Goal: Task Accomplishment & Management: Use online tool/utility

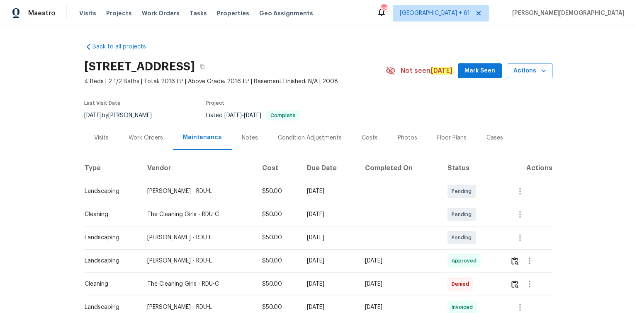
scroll to position [56, 0]
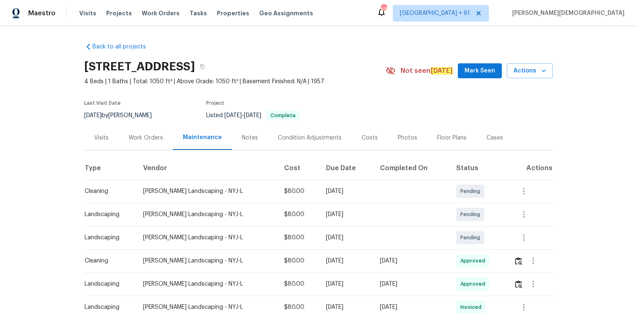
scroll to position [99, 0]
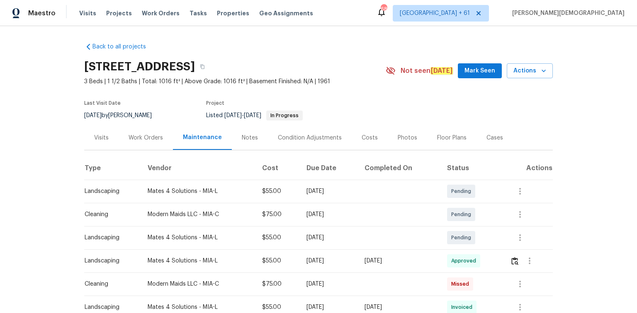
scroll to position [133, 0]
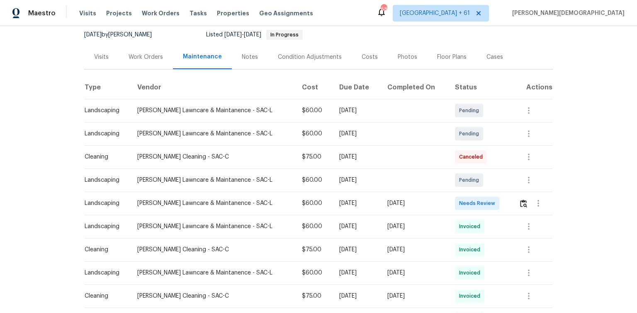
scroll to position [133, 0]
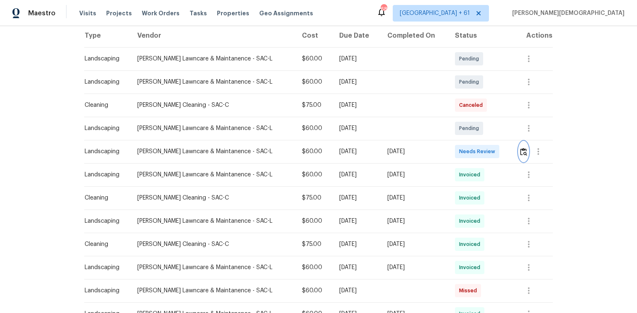
click at [453, 148] on img "button" at bounding box center [523, 152] width 7 height 8
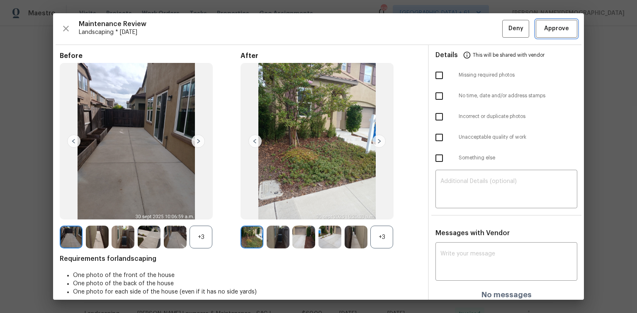
click at [453, 30] on span "Approve" at bounding box center [556, 29] width 25 height 10
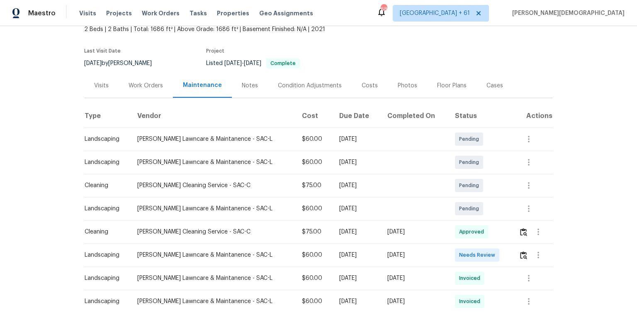
scroll to position [133, 0]
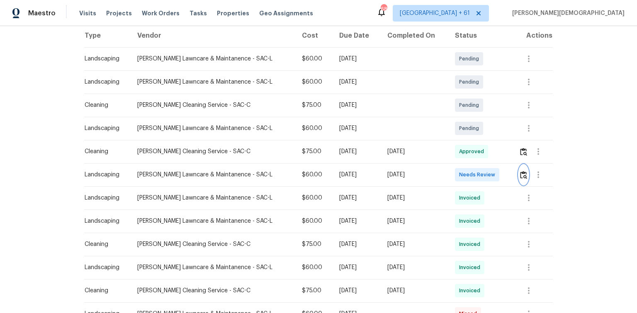
click at [453, 172] on button "button" at bounding box center [523, 175] width 10 height 20
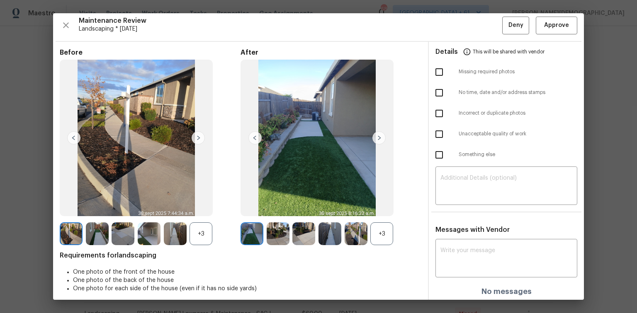
scroll to position [0, 0]
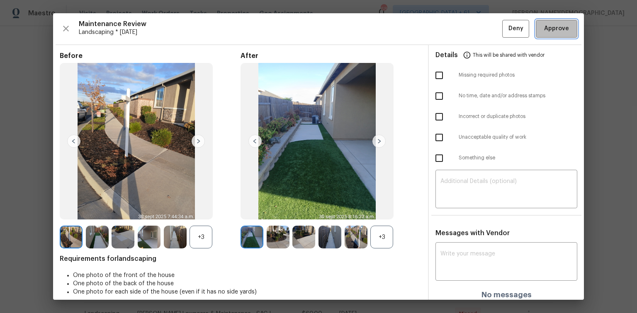
click at [453, 34] on button "Approve" at bounding box center [555, 29] width 41 height 18
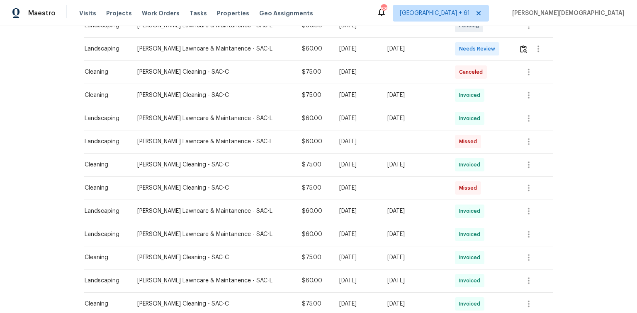
scroll to position [33, 0]
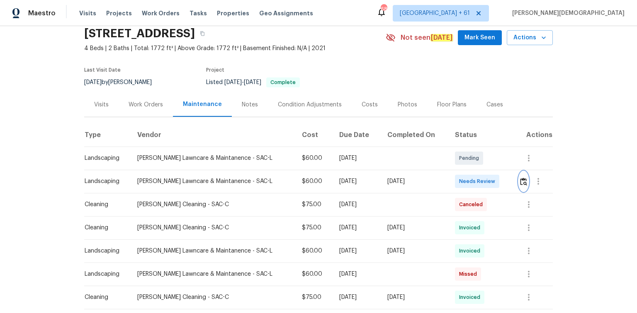
click at [453, 178] on img "button" at bounding box center [523, 182] width 7 height 8
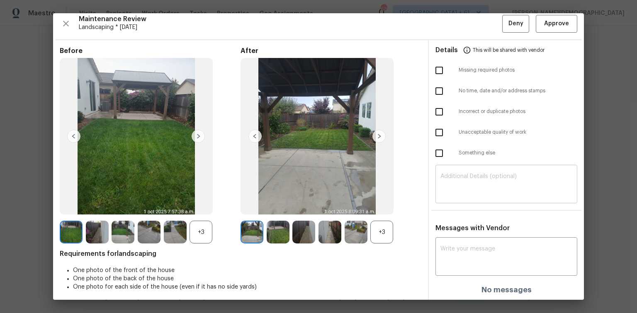
scroll to position [7, 0]
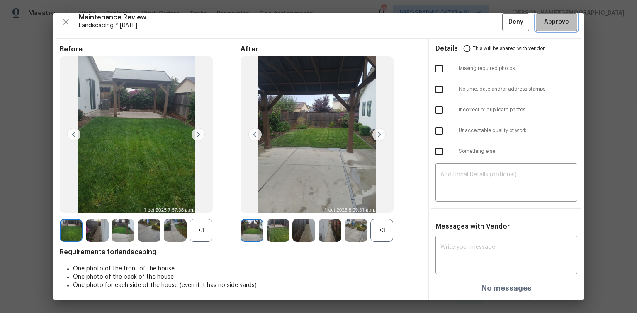
drag, startPoint x: 544, startPoint y: 27, endPoint x: 523, endPoint y: 47, distance: 28.4
click at [453, 27] on button "Approve" at bounding box center [555, 22] width 41 height 18
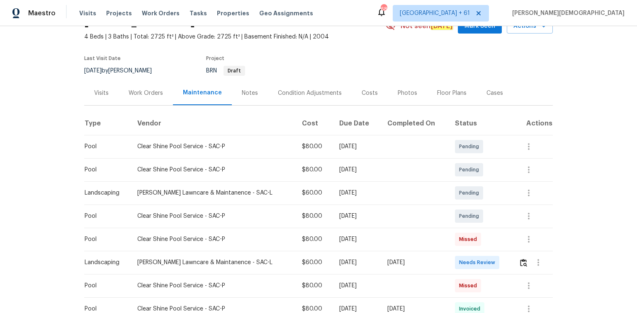
scroll to position [99, 0]
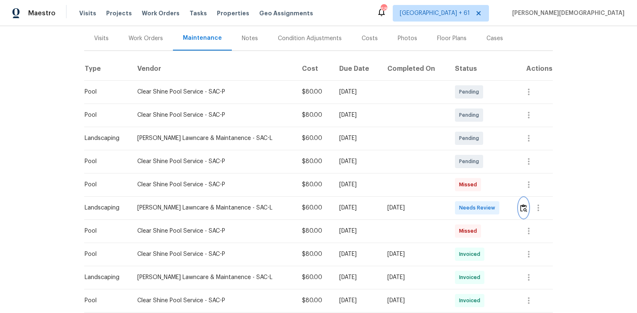
click at [453, 199] on button "button" at bounding box center [523, 208] width 10 height 20
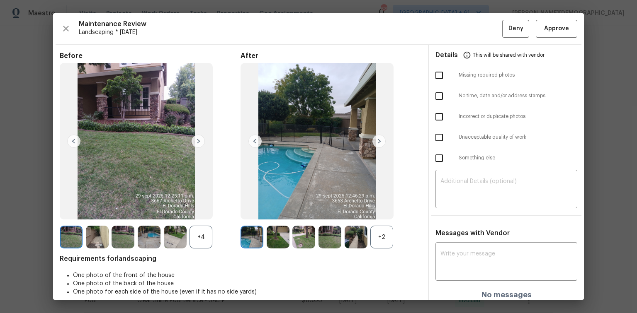
click at [376, 144] on img at bounding box center [378, 141] width 13 height 13
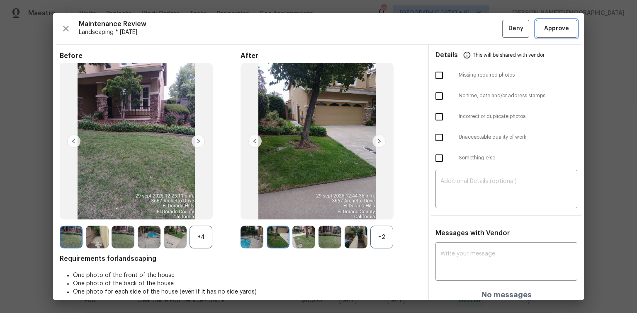
click at [453, 32] on button "Approve" at bounding box center [555, 29] width 41 height 18
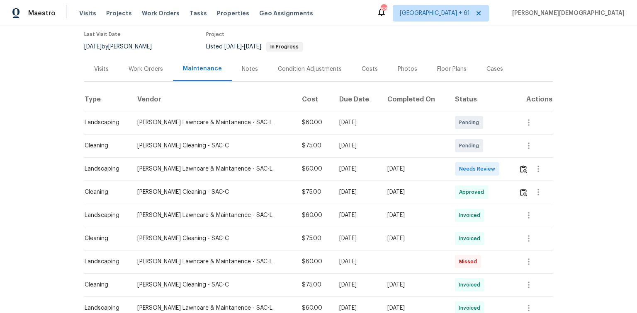
scroll to position [99, 0]
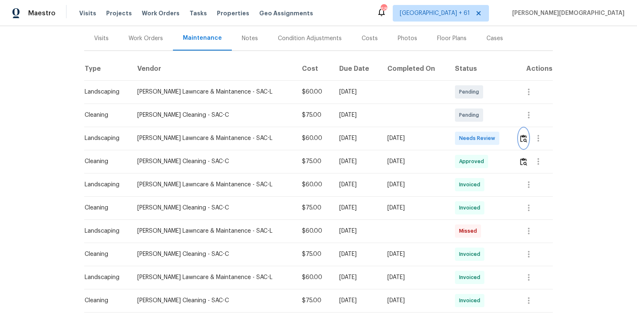
click at [453, 136] on img "button" at bounding box center [523, 139] width 7 height 8
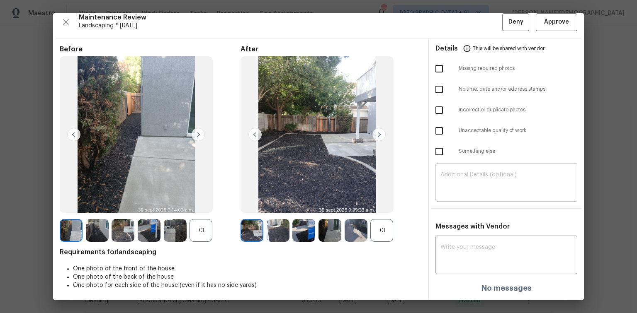
scroll to position [0, 0]
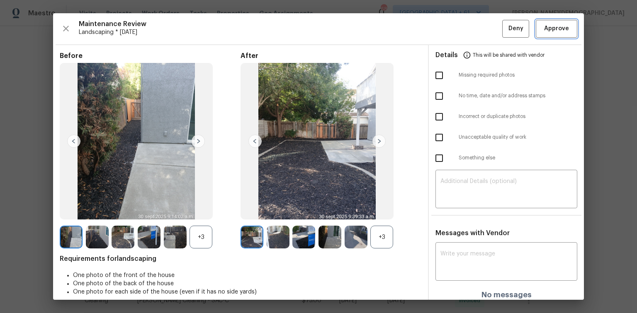
click at [453, 29] on span "Approve" at bounding box center [556, 29] width 25 height 10
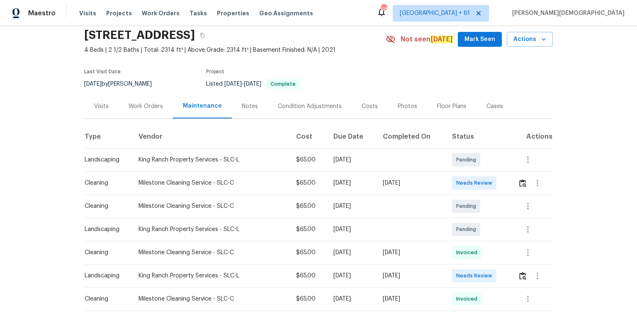
scroll to position [66, 0]
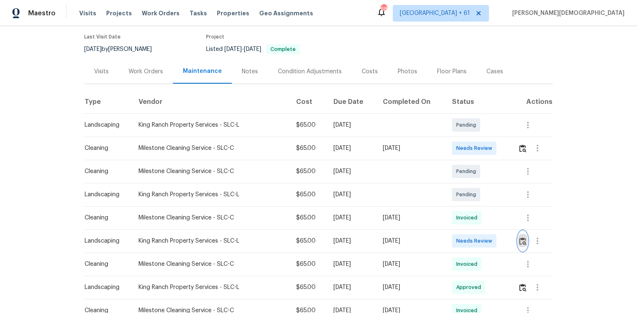
click at [520, 237] on img "button" at bounding box center [522, 241] width 7 height 8
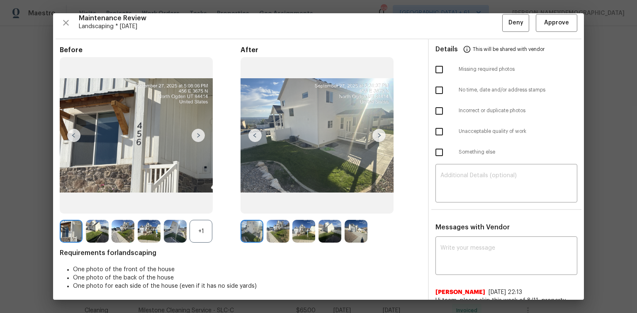
scroll to position [0, 0]
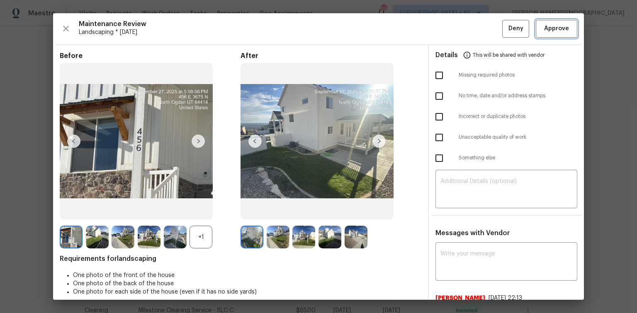
click at [542, 32] on span "Approve" at bounding box center [556, 29] width 28 height 10
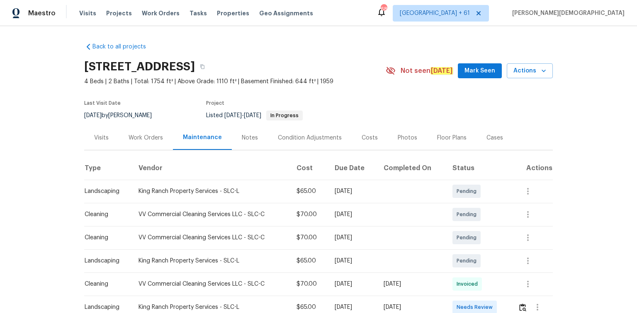
scroll to position [166, 0]
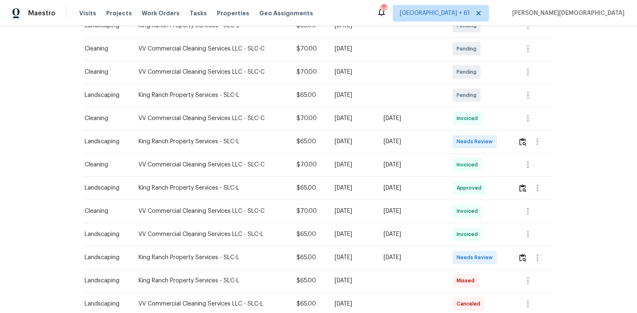
click at [453, 209] on td at bounding box center [531, 257] width 41 height 23
click at [453, 209] on img "button" at bounding box center [522, 258] width 7 height 8
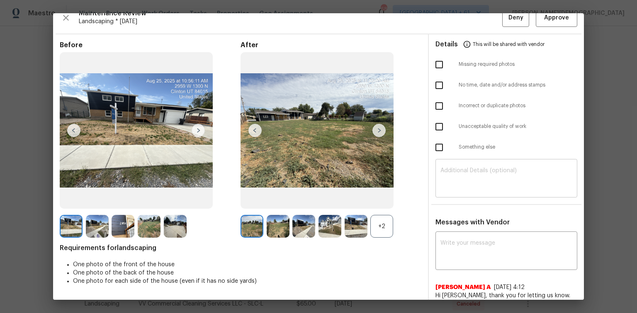
scroll to position [0, 0]
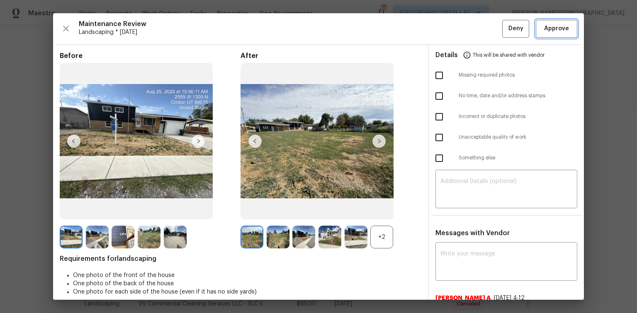
click at [453, 22] on button "Approve" at bounding box center [555, 29] width 41 height 18
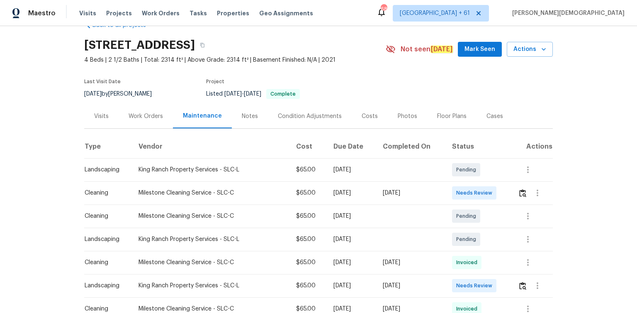
scroll to position [33, 0]
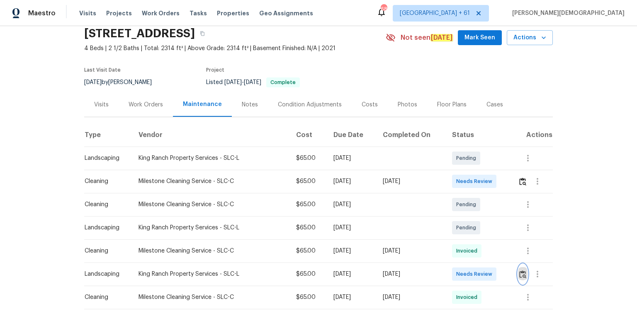
click at [522, 271] on img "button" at bounding box center [522, 275] width 7 height 8
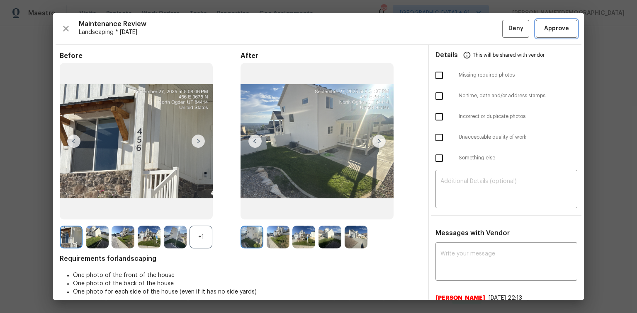
click at [550, 30] on span "Approve" at bounding box center [556, 29] width 25 height 10
click at [547, 27] on span "Approve" at bounding box center [556, 29] width 25 height 10
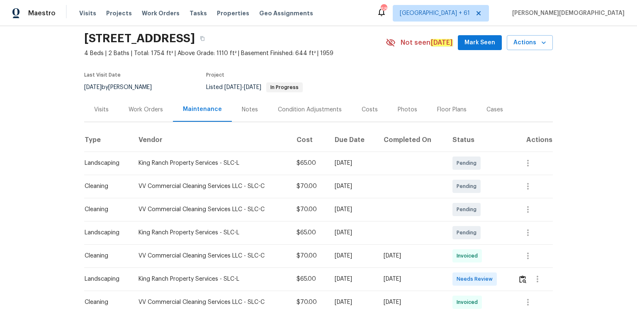
scroll to position [66, 0]
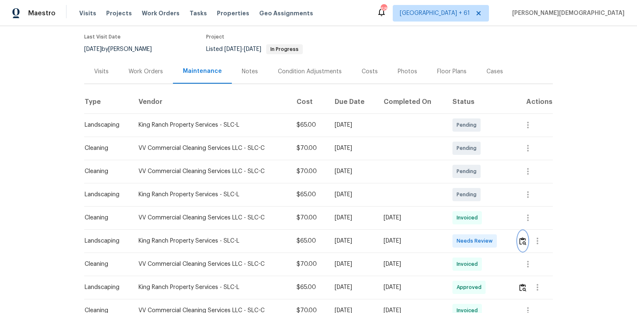
click at [453, 209] on img "button" at bounding box center [522, 241] width 7 height 8
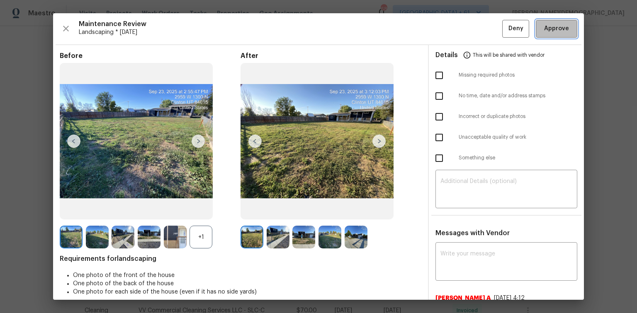
click at [453, 35] on button "Approve" at bounding box center [555, 29] width 41 height 18
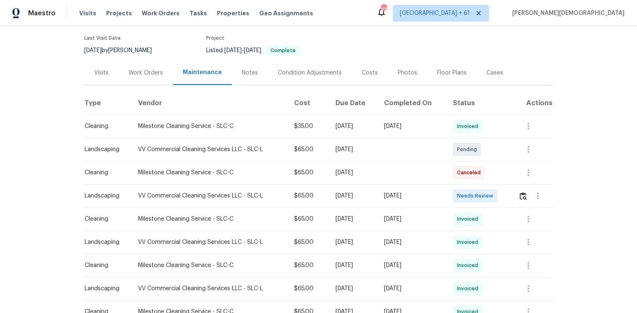
scroll to position [99, 0]
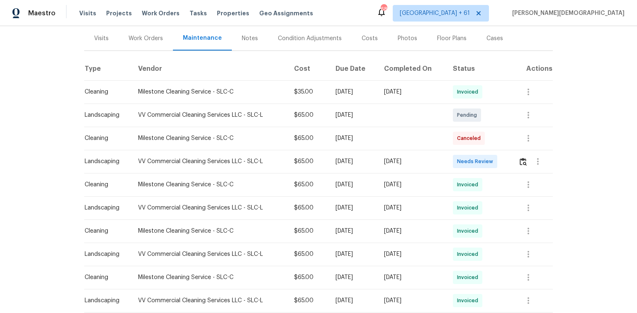
click at [514, 156] on td at bounding box center [531, 161] width 41 height 23
click at [518, 156] on button "button" at bounding box center [523, 162] width 10 height 20
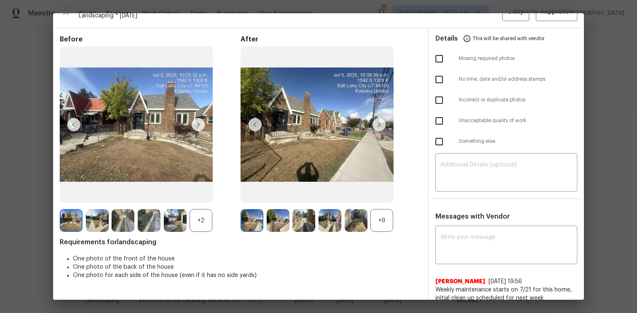
scroll to position [0, 0]
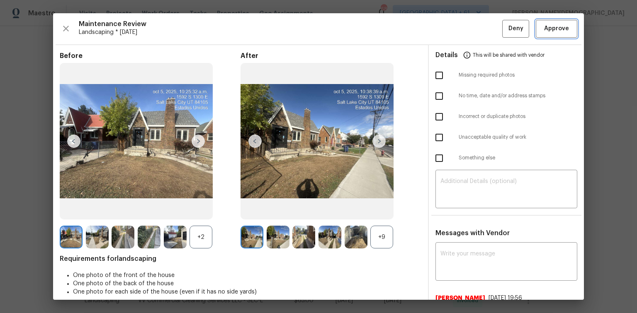
click at [557, 21] on button "Approve" at bounding box center [555, 29] width 41 height 18
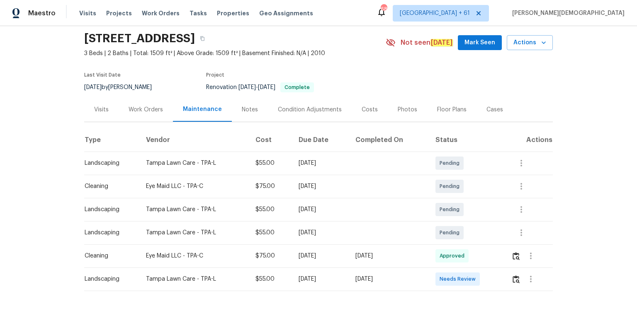
scroll to position [56, 0]
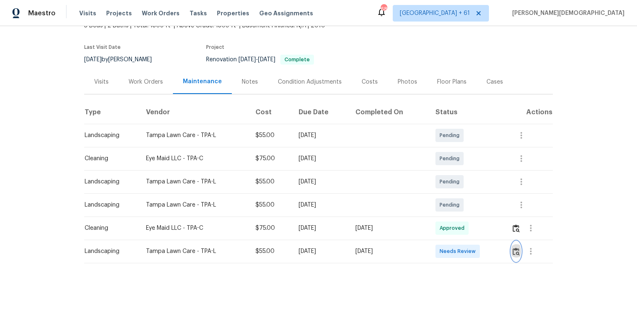
click at [453, 209] on img "button" at bounding box center [515, 252] width 7 height 8
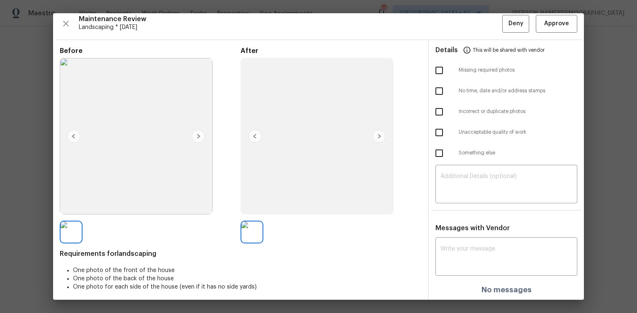
scroll to position [7, 0]
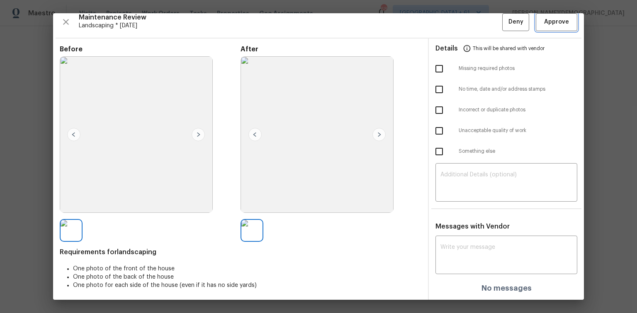
click at [453, 17] on span "Approve" at bounding box center [556, 22] width 25 height 10
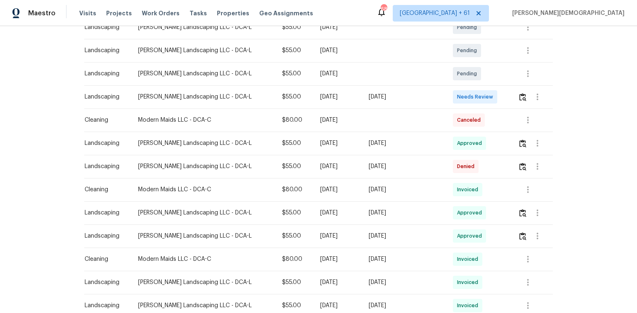
scroll to position [166, 0]
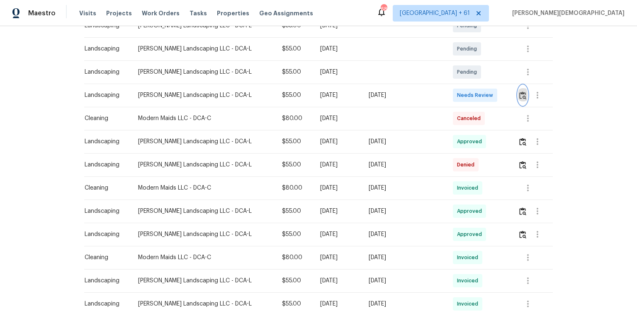
click at [453, 92] on img "button" at bounding box center [522, 96] width 7 height 8
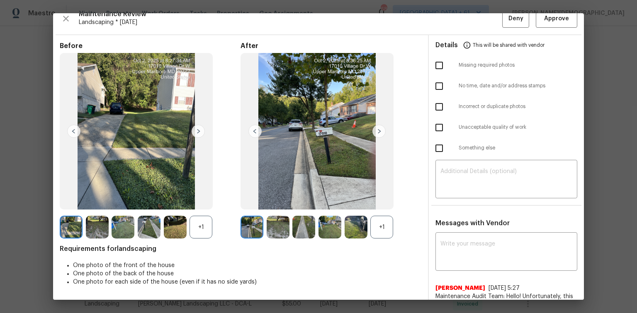
scroll to position [0, 0]
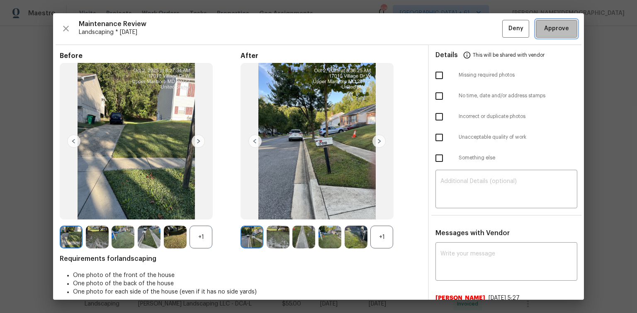
click at [453, 27] on span "Approve" at bounding box center [556, 29] width 25 height 10
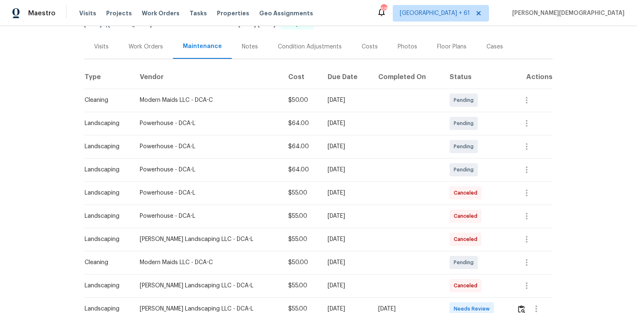
scroll to position [166, 0]
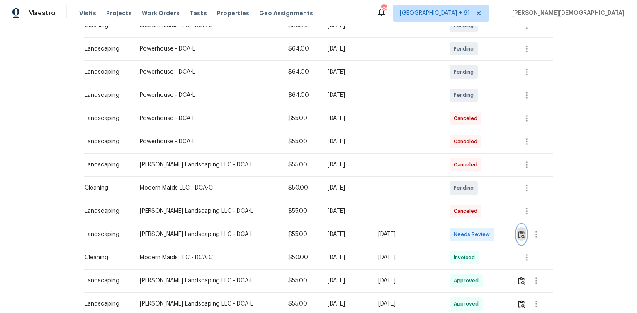
click at [453, 209] on img "button" at bounding box center [521, 235] width 7 height 8
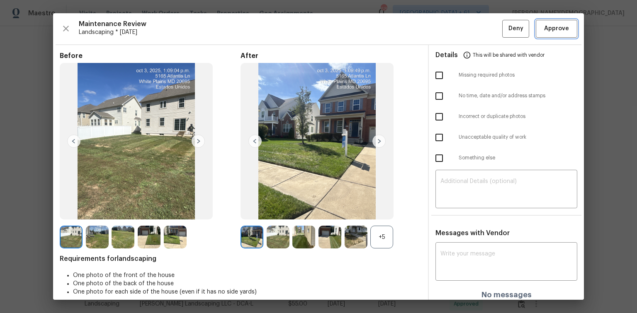
click at [453, 36] on button "Approve" at bounding box center [555, 29] width 41 height 18
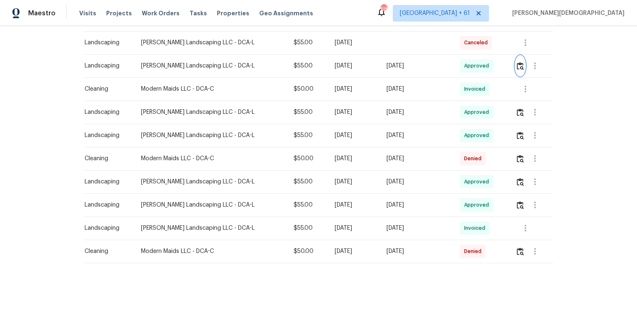
scroll to position [169, 0]
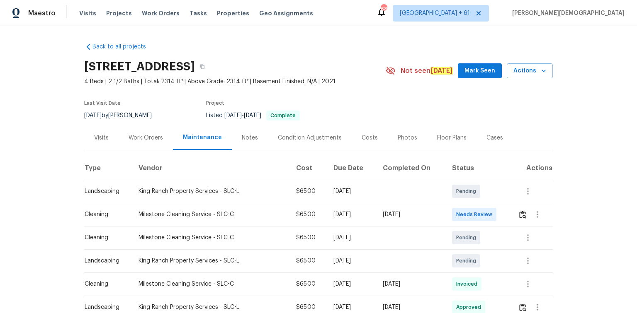
scroll to position [99, 0]
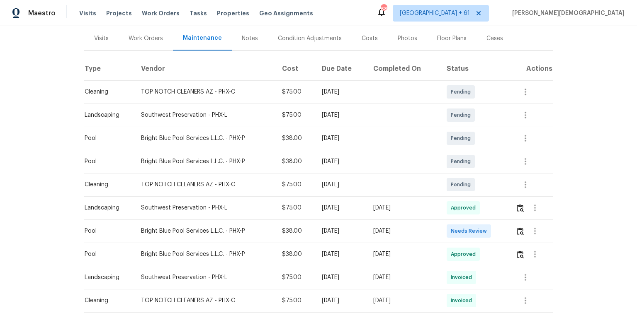
scroll to position [166, 0]
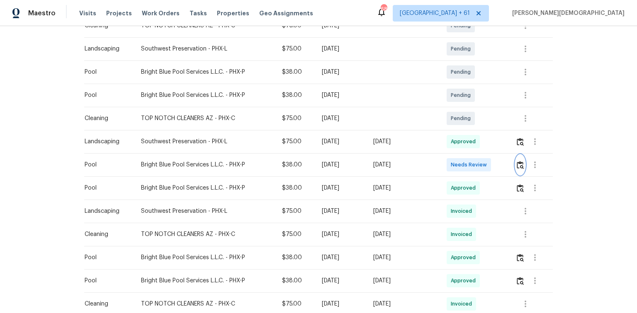
click at [453, 161] on img "button" at bounding box center [519, 165] width 7 height 8
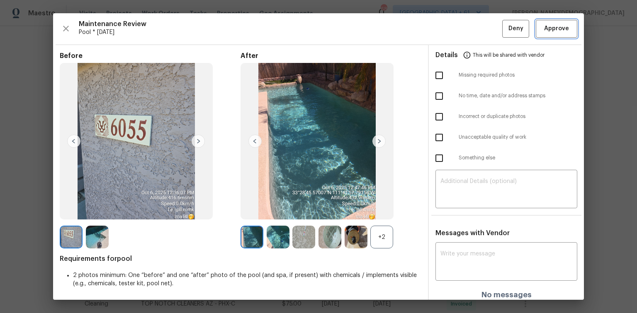
click at [453, 25] on span "Approve" at bounding box center [556, 29] width 25 height 10
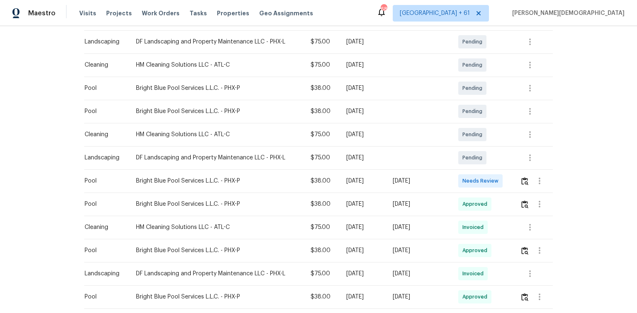
scroll to position [133, 0]
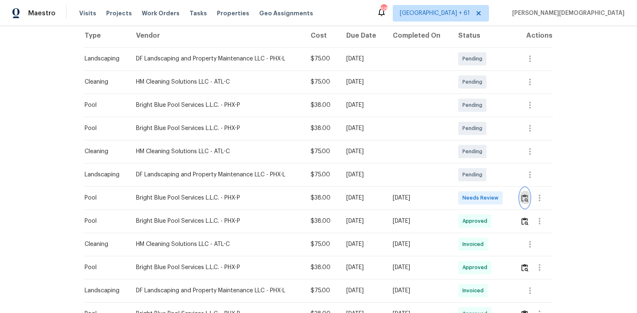
click at [453, 194] on img "button" at bounding box center [524, 198] width 7 height 8
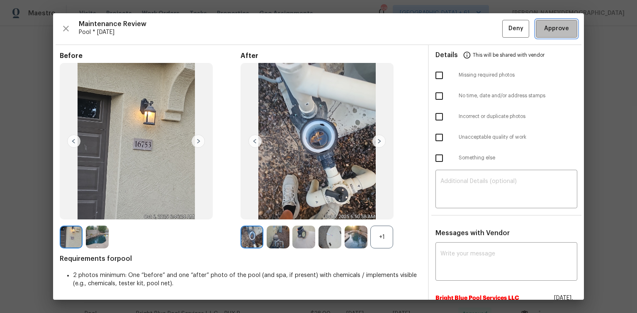
click at [453, 32] on span "Approve" at bounding box center [556, 29] width 25 height 10
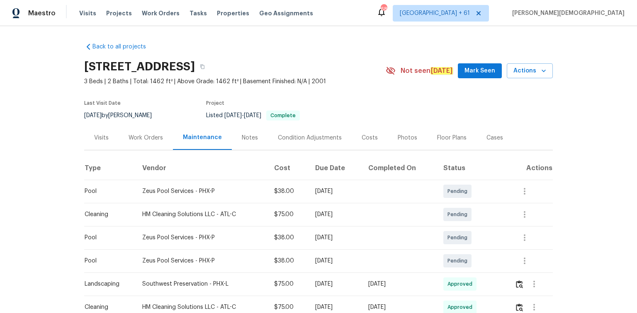
click at [355, 23] on div "Maestro Visits Projects Work Orders Tasks Properties Geo Assignments 684 [GEOGR…" at bounding box center [318, 13] width 637 height 26
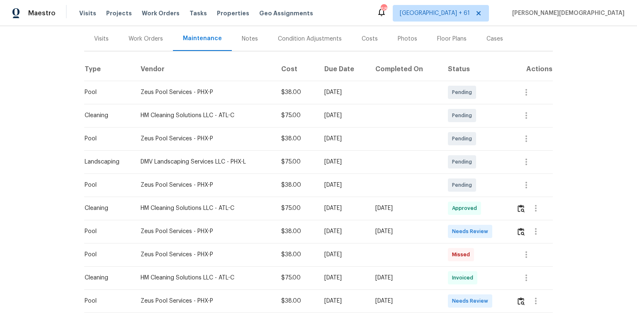
scroll to position [99, 0]
click at [453, 209] on img "button" at bounding box center [520, 232] width 7 height 8
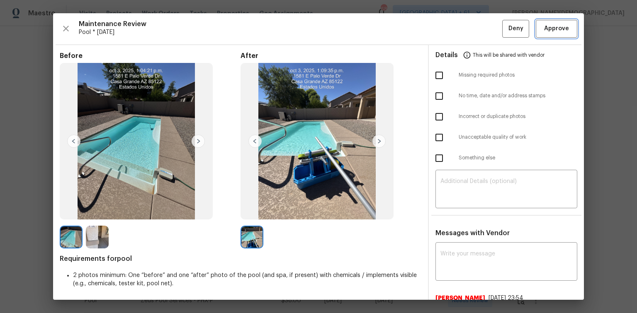
click at [453, 29] on span "Approve" at bounding box center [556, 29] width 25 height 10
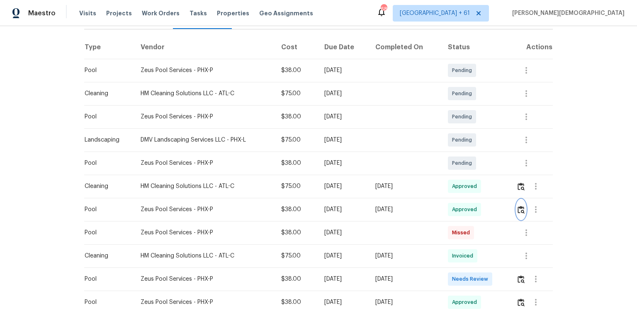
scroll to position [133, 0]
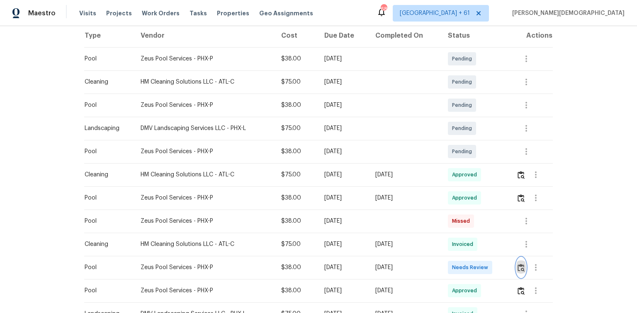
click at [453, 209] on img "button" at bounding box center [520, 268] width 7 height 8
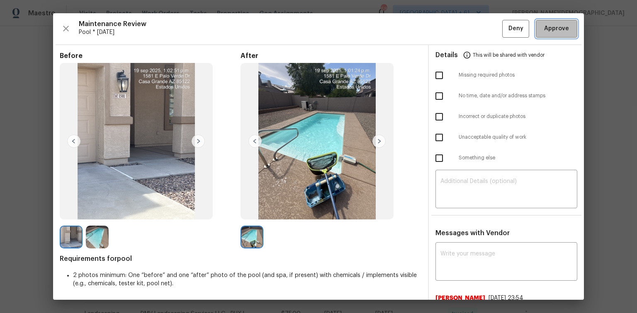
click at [453, 32] on span "Approve" at bounding box center [556, 29] width 25 height 10
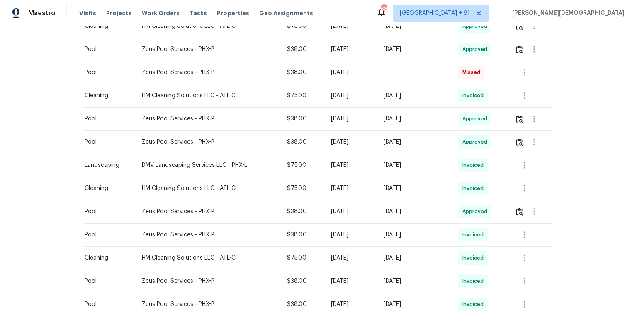
scroll to position [332, 0]
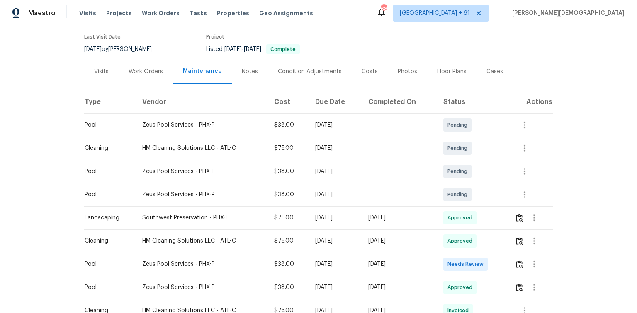
scroll to position [133, 0]
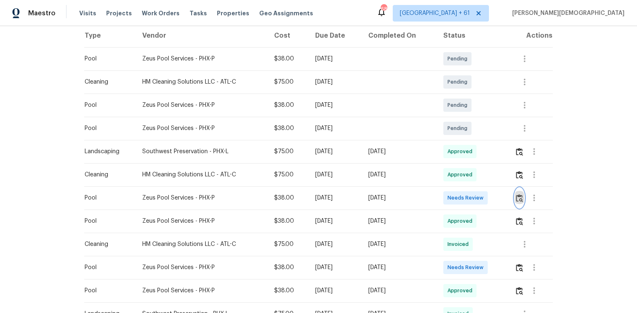
click at [453, 194] on img "button" at bounding box center [519, 198] width 7 height 8
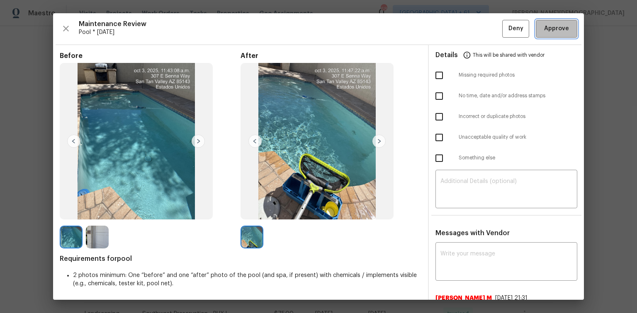
click at [453, 31] on span "Approve" at bounding box center [556, 29] width 25 height 10
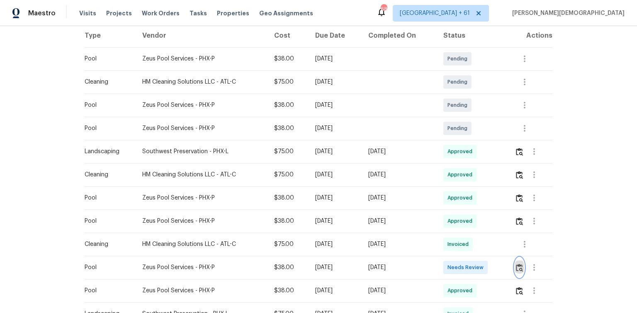
click at [453, 209] on button "button" at bounding box center [519, 268] width 10 height 20
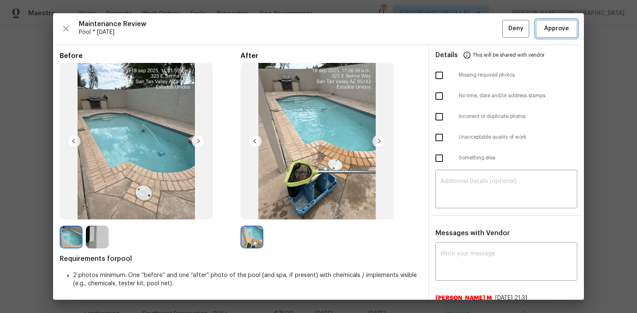
click at [453, 28] on span "Approve" at bounding box center [556, 29] width 25 height 10
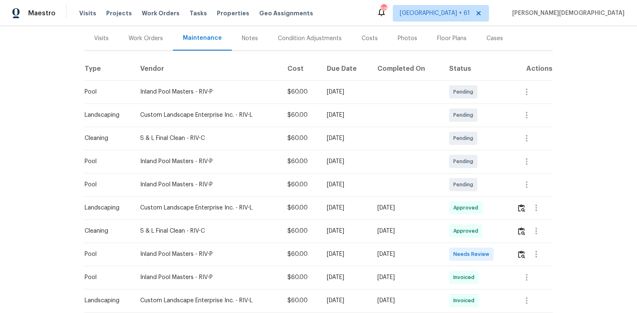
scroll to position [166, 0]
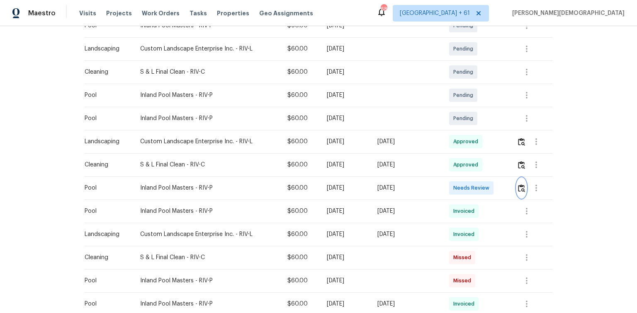
click at [453, 184] on img "button" at bounding box center [521, 188] width 7 height 8
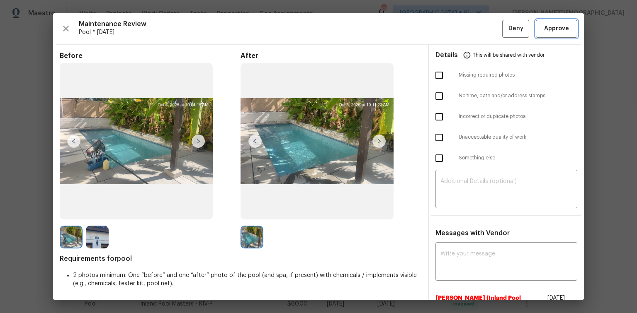
click at [453, 29] on span "Approve" at bounding box center [556, 29] width 25 height 10
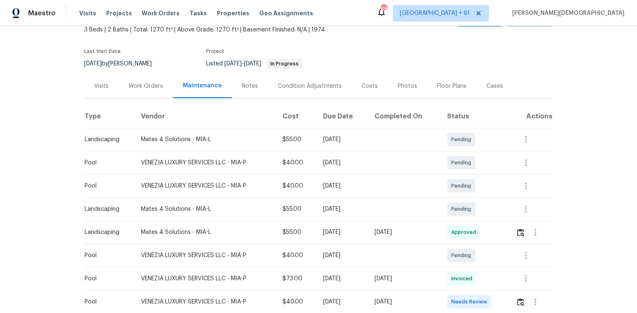
scroll to position [99, 0]
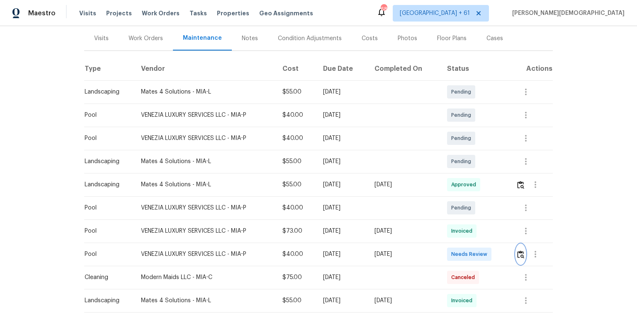
click at [453, 209] on img "button" at bounding box center [520, 255] width 7 height 8
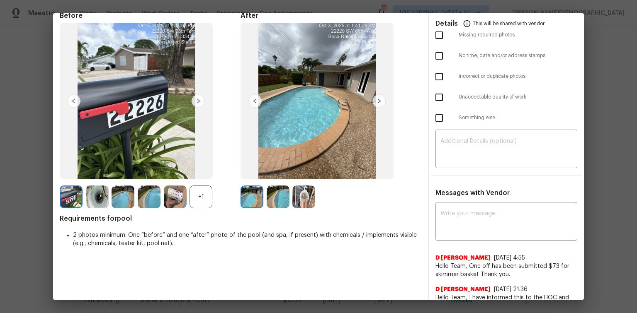
scroll to position [0, 0]
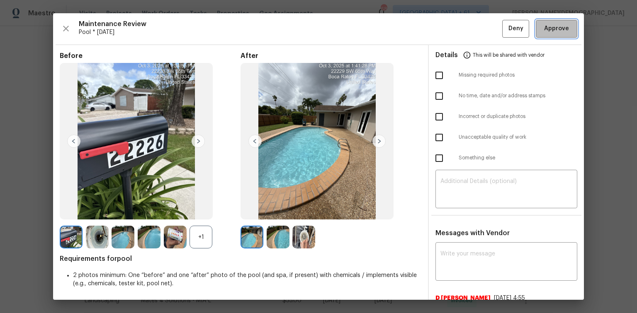
click at [453, 27] on span "Approve" at bounding box center [556, 29] width 25 height 10
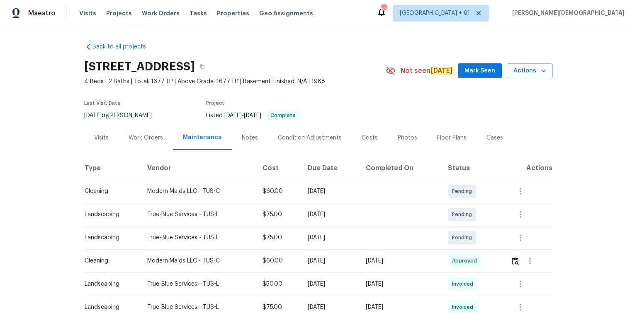
scroll to position [99, 0]
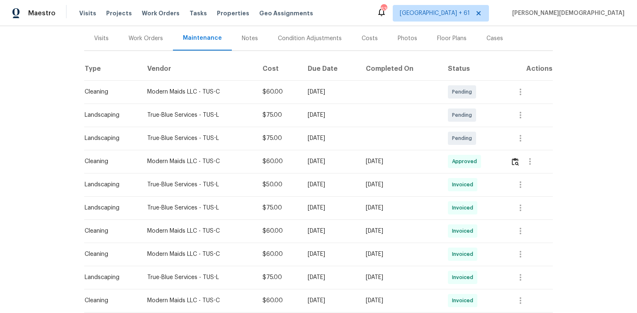
click at [465, 118] on td "Pending" at bounding box center [472, 115] width 63 height 23
click at [552, 139] on div "Back to all projects [STREET_ADDRESS] 4 Beds | 2 Baths | Total: 1677 ft² | Abov…" at bounding box center [318, 169] width 637 height 287
